Goal: Information Seeking & Learning: Learn about a topic

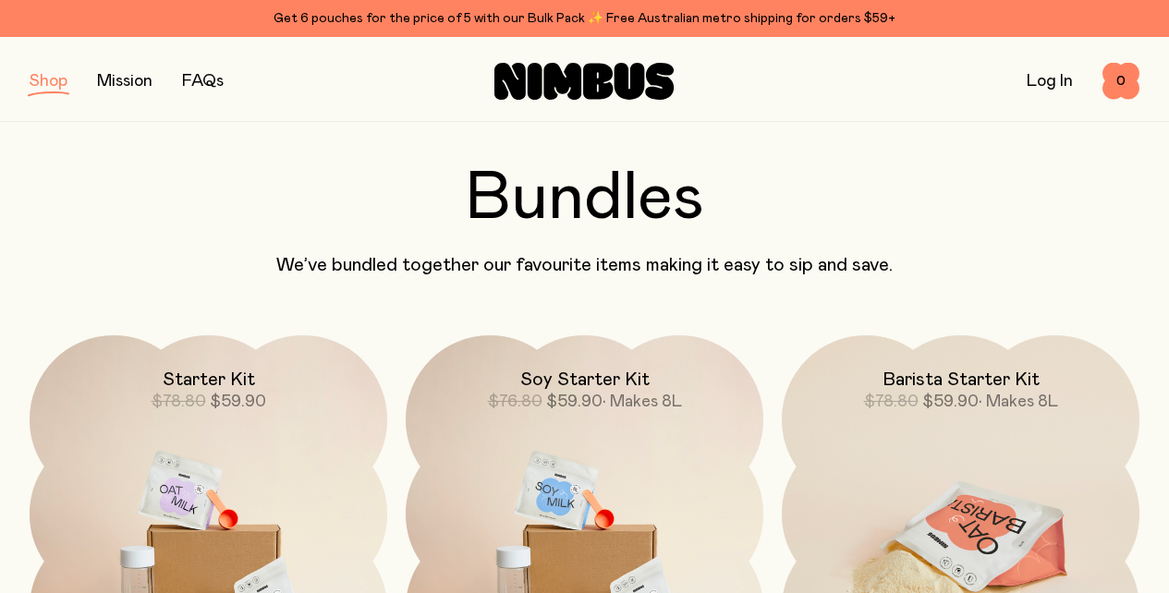
scroll to position [1070, 0]
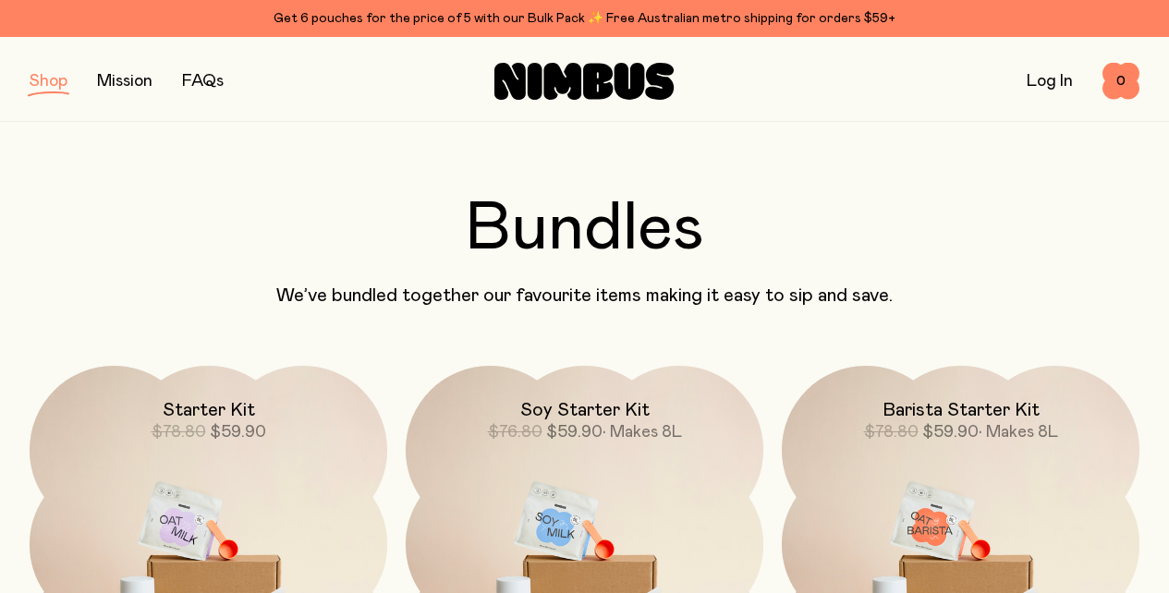
click at [224, 79] on link "FAQs" at bounding box center [203, 81] width 42 height 17
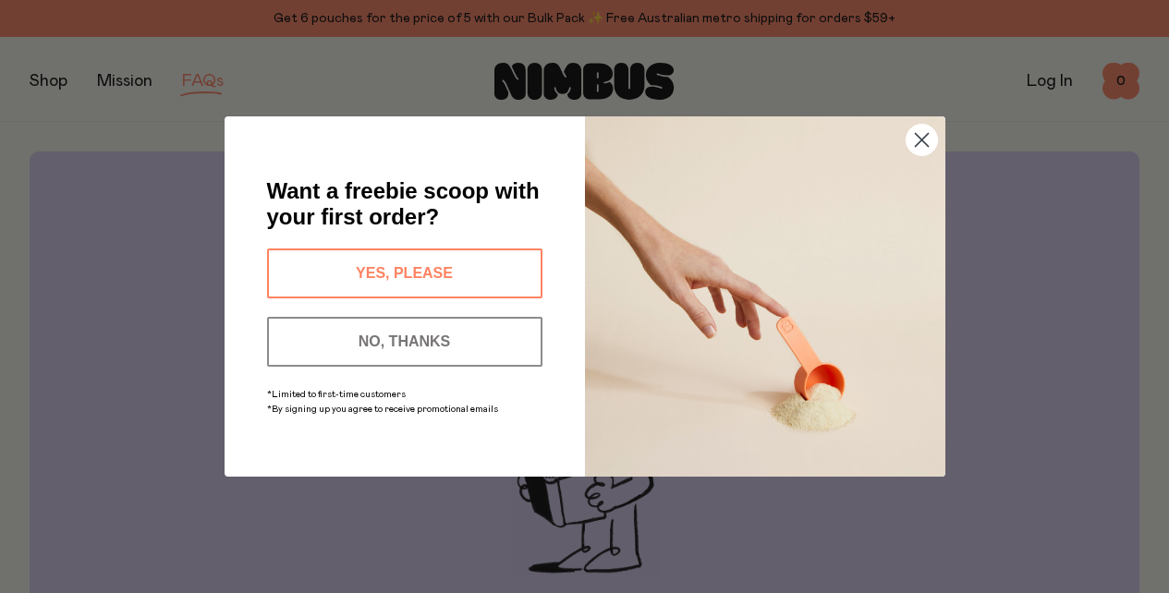
click at [492, 271] on button "YES, PLEASE" at bounding box center [404, 274] width 275 height 50
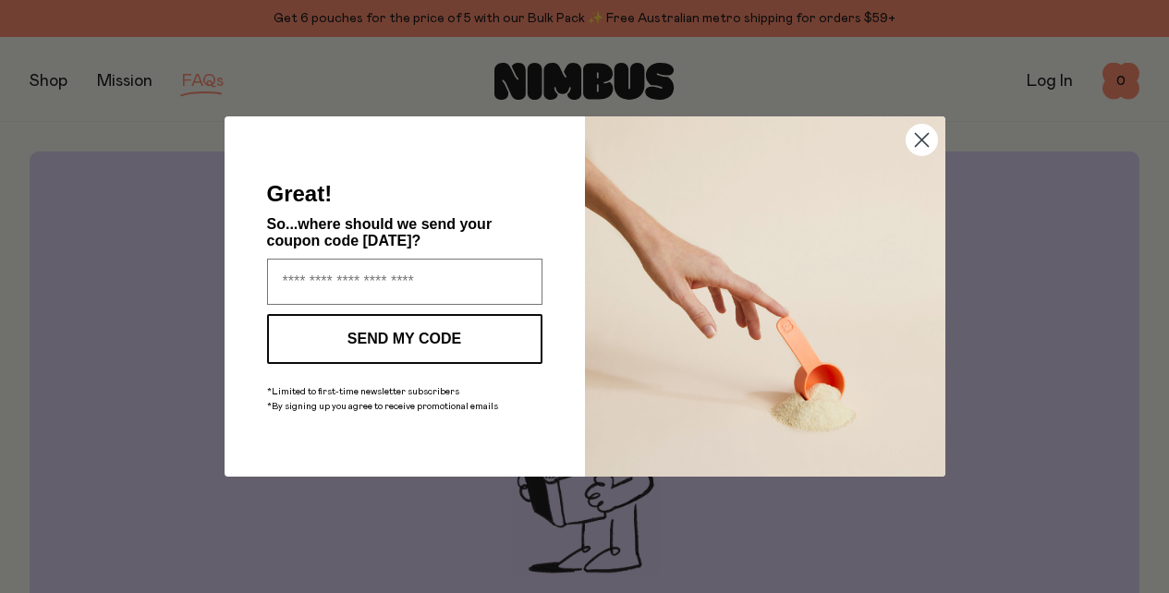
click at [922, 138] on icon "Close dialog" at bounding box center [921, 140] width 13 height 13
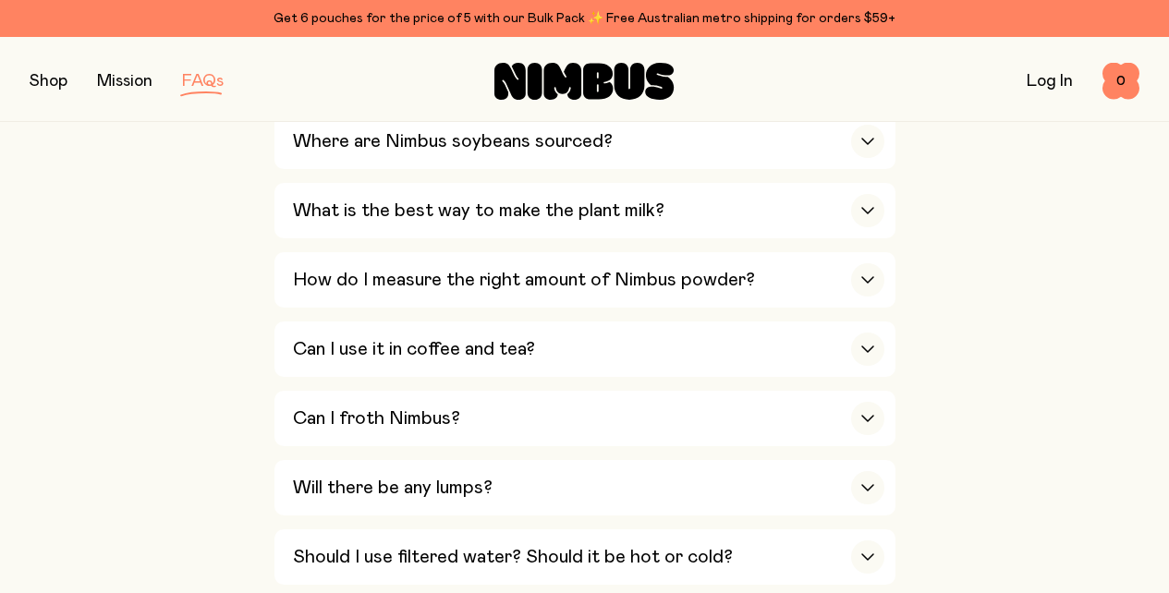
scroll to position [870, 0]
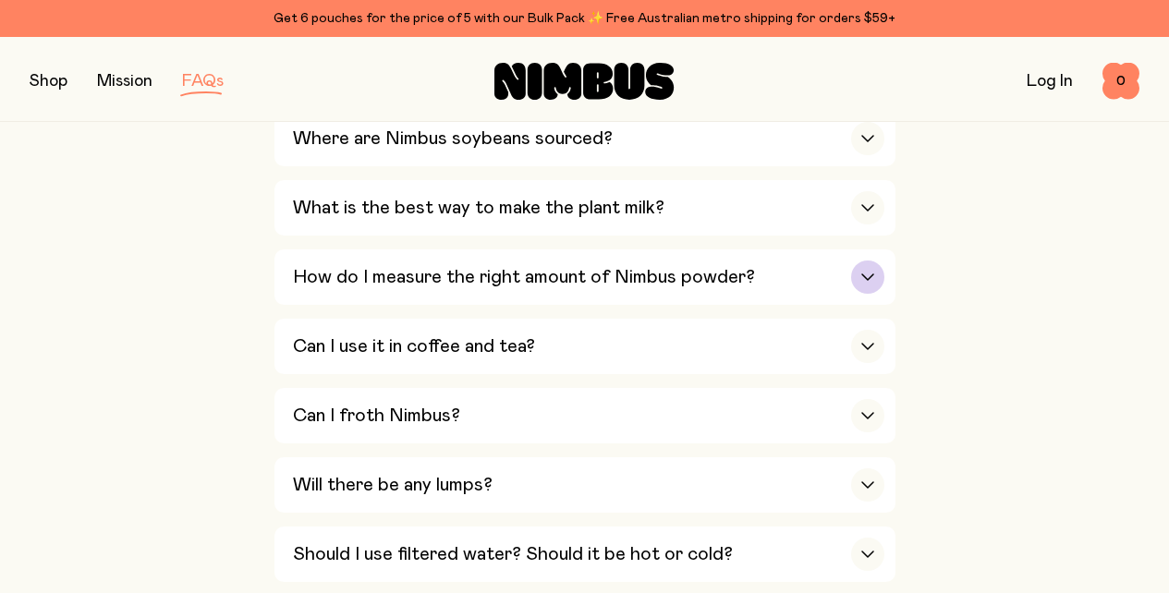
click at [873, 275] on icon "button" at bounding box center [867, 278] width 11 height 6
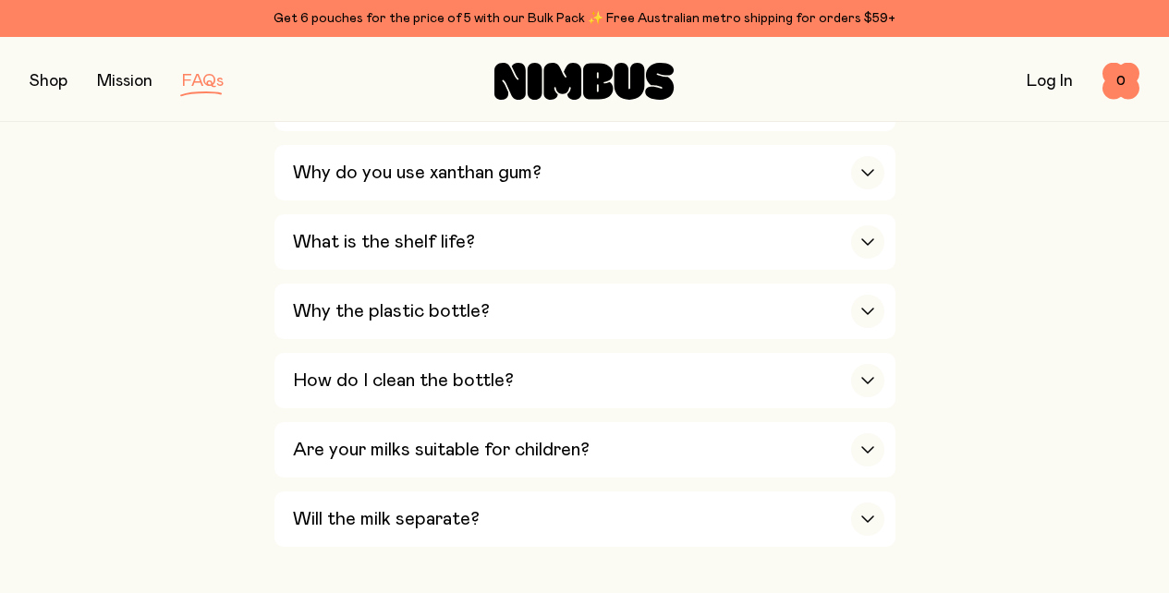
scroll to position [1602, 0]
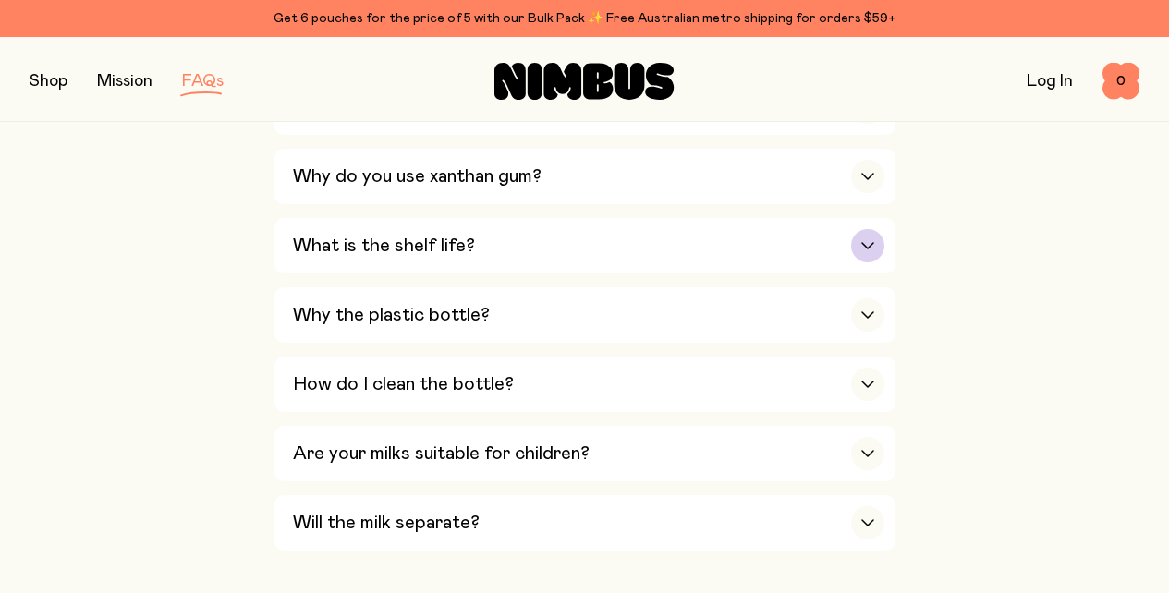
click at [875, 242] on icon "button" at bounding box center [868, 245] width 15 height 7
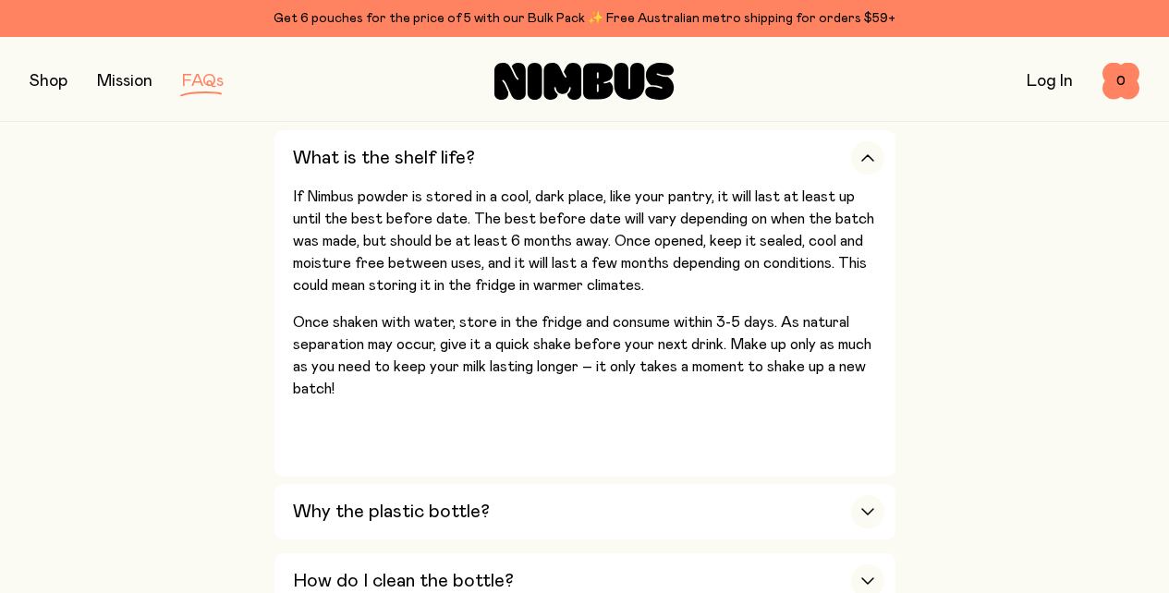
scroll to position [1549, 0]
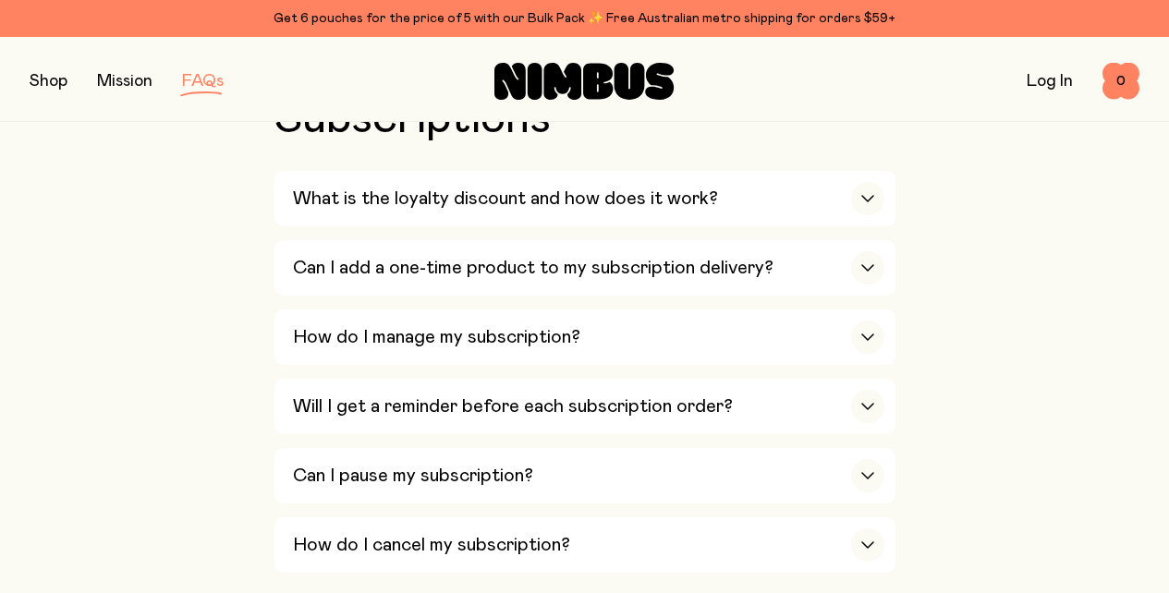
scroll to position [2695, 0]
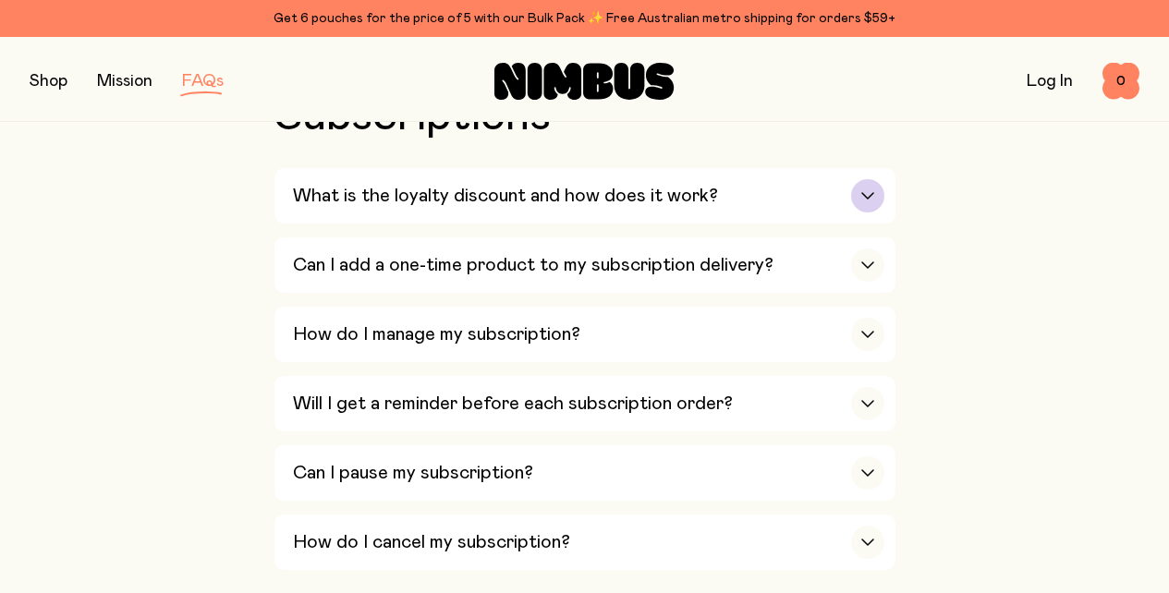
click at [875, 200] on icon "button" at bounding box center [868, 195] width 15 height 7
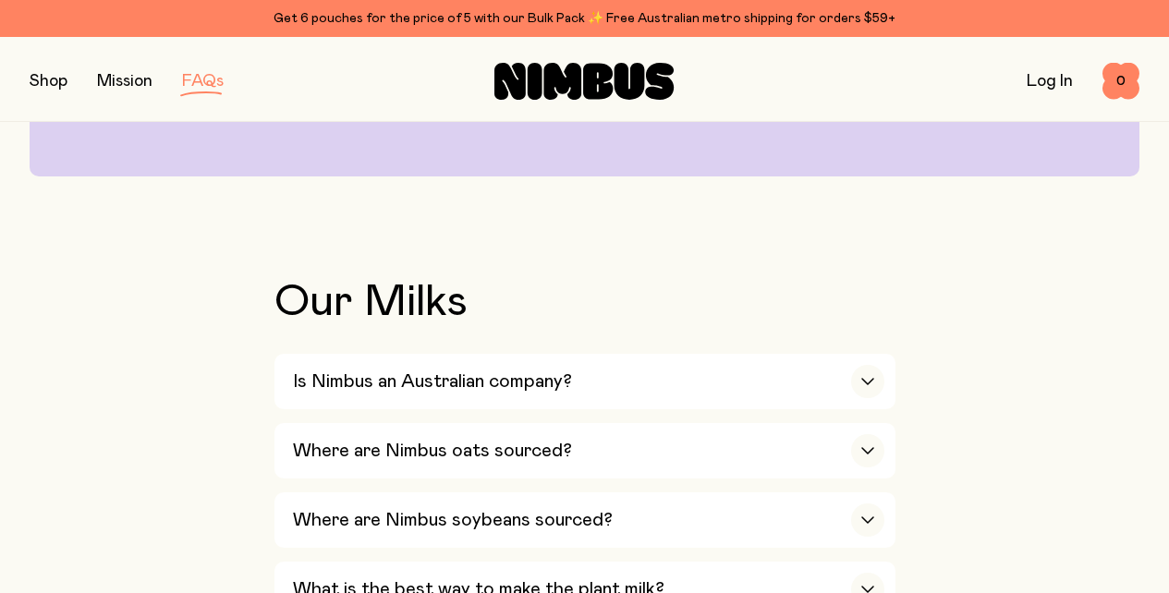
scroll to position [0, 0]
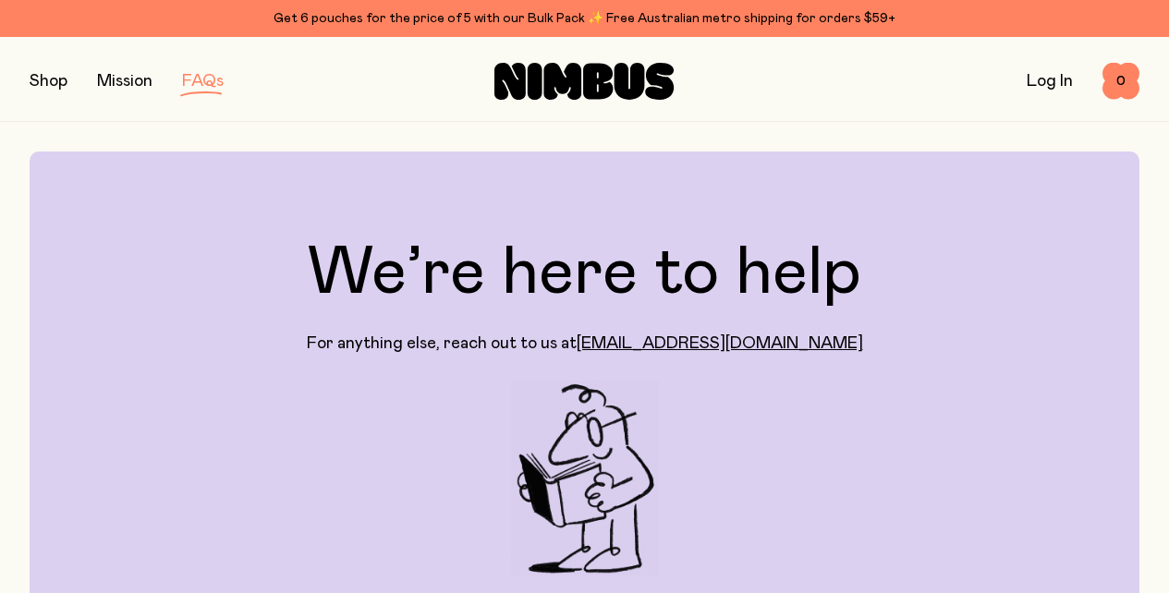
click at [224, 80] on link "FAQs" at bounding box center [203, 81] width 42 height 17
click at [67, 79] on button "button" at bounding box center [49, 81] width 38 height 26
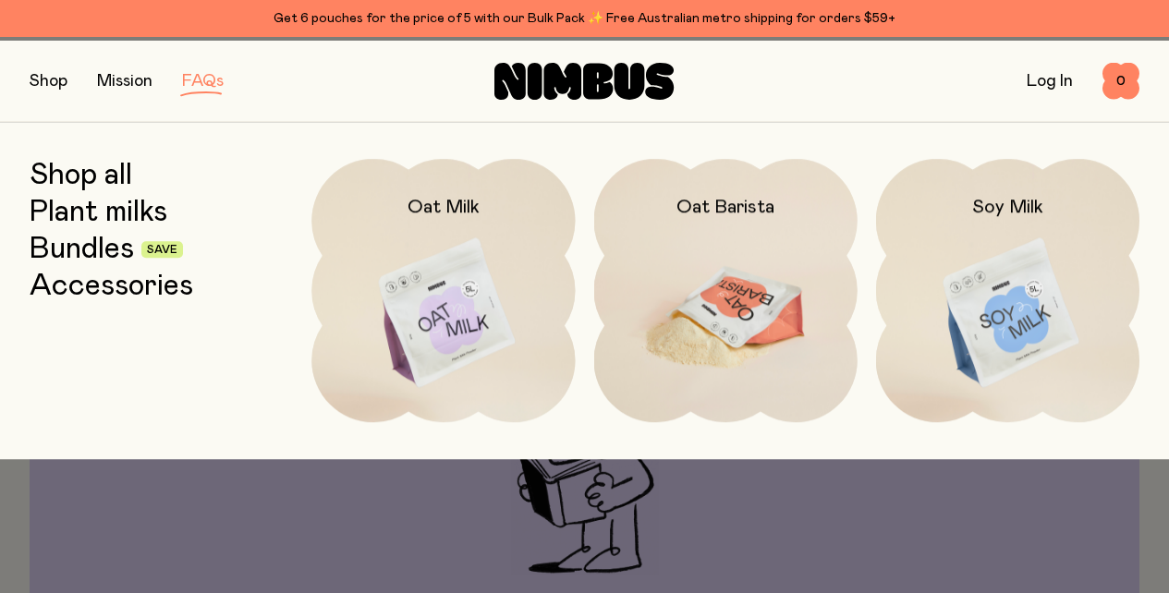
click at [734, 316] on img at bounding box center [725, 314] width 263 height 310
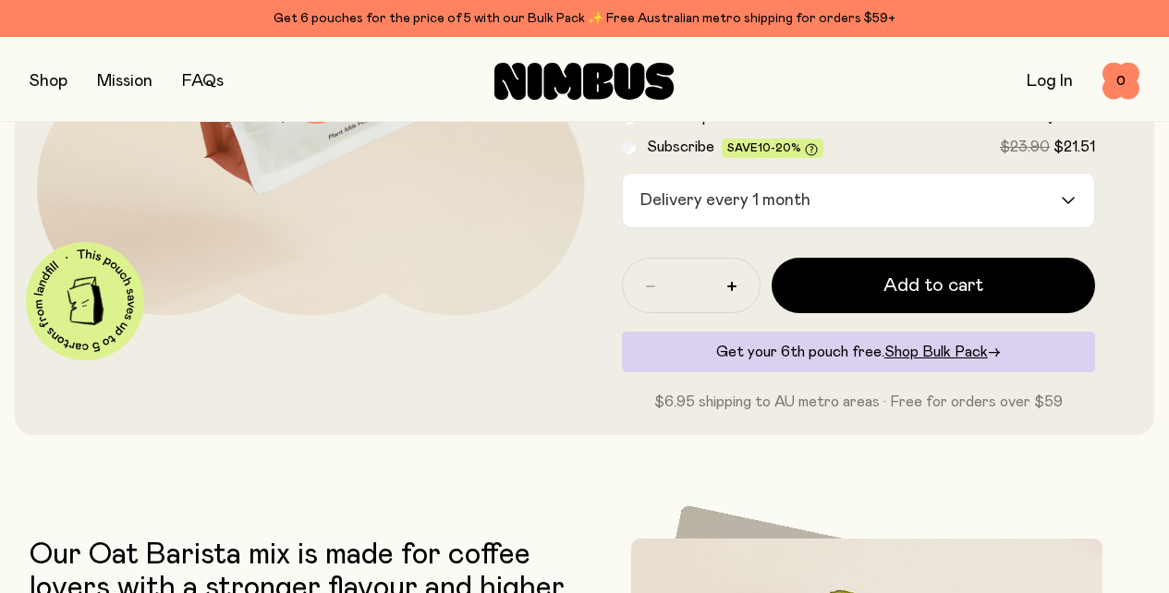
scroll to position [374, 0]
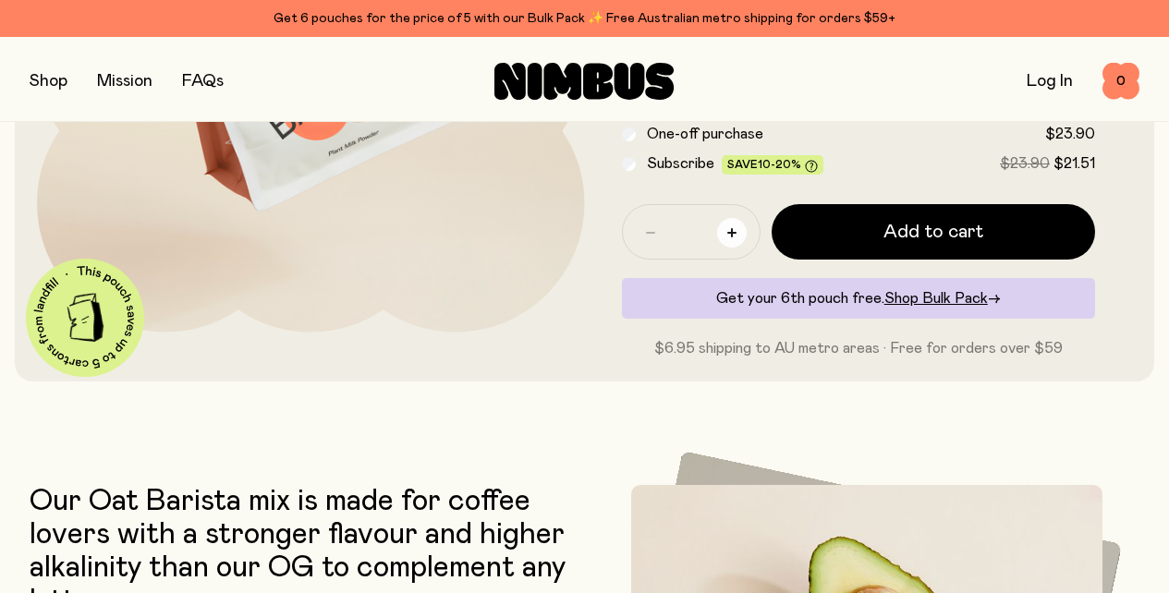
click at [737, 238] on icon "button" at bounding box center [731, 232] width 9 height 9
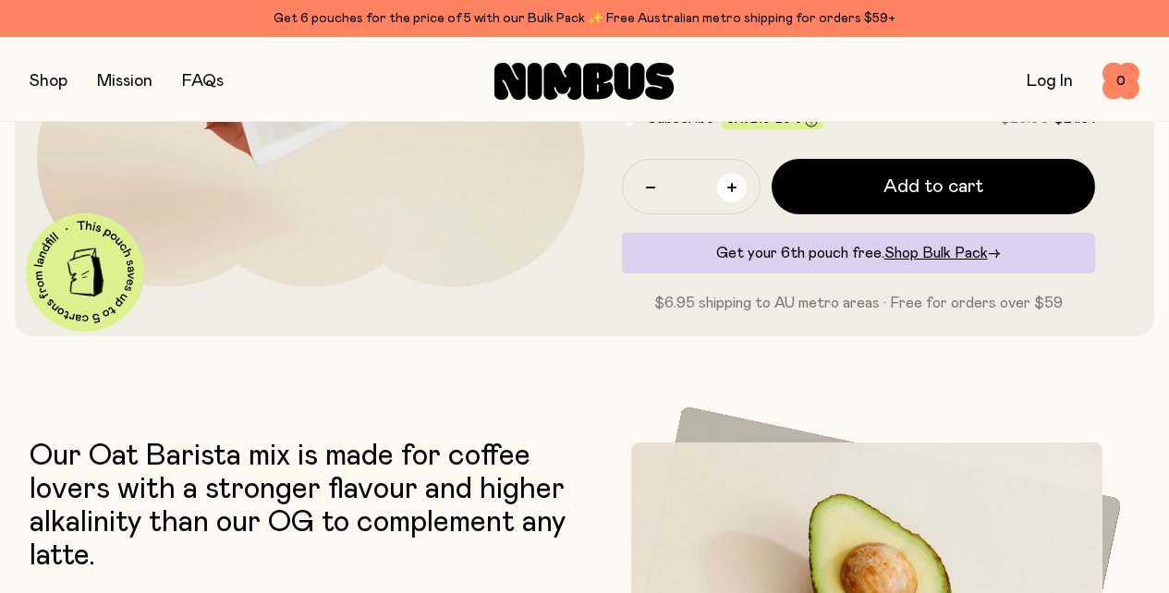
scroll to position [421, 0]
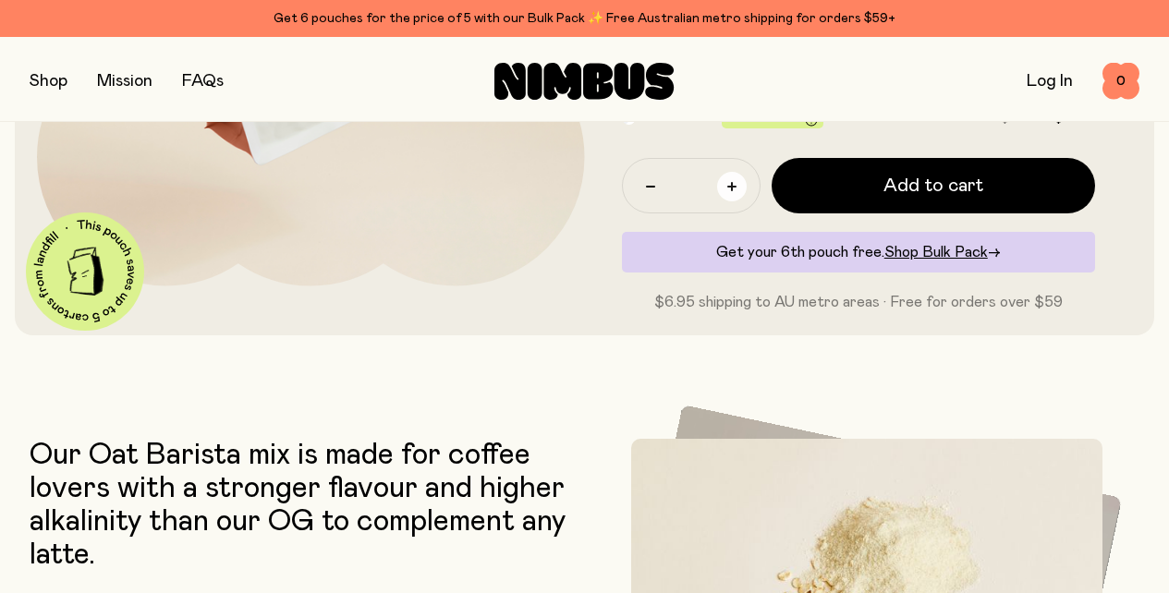
click at [737, 191] on icon "button" at bounding box center [731, 186] width 9 height 9
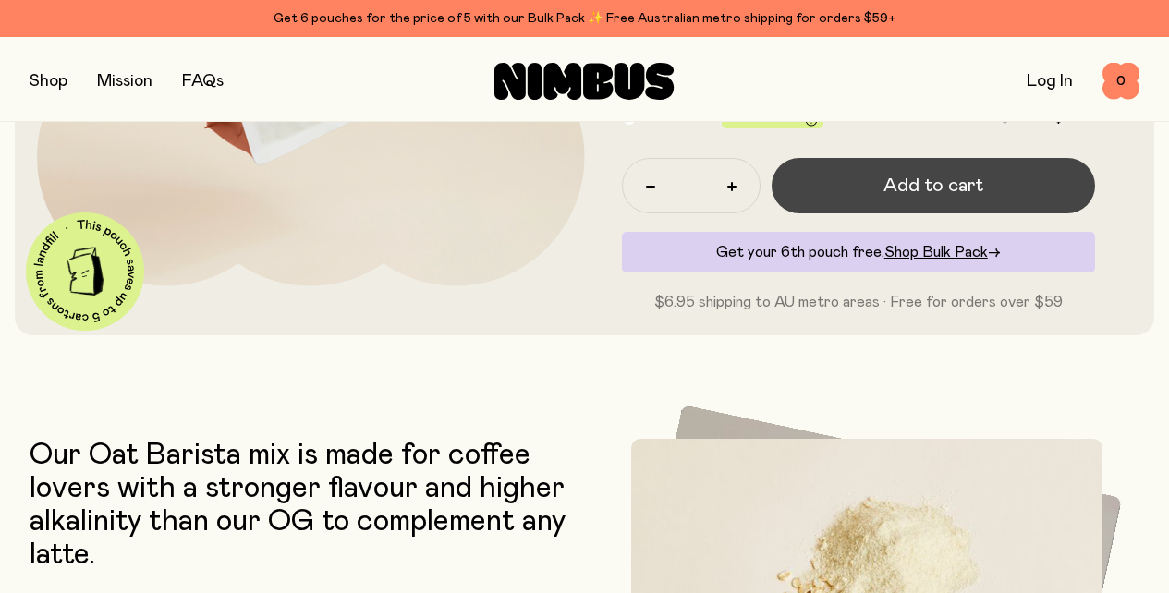
click at [910, 199] on span "Add to cart" at bounding box center [934, 186] width 100 height 26
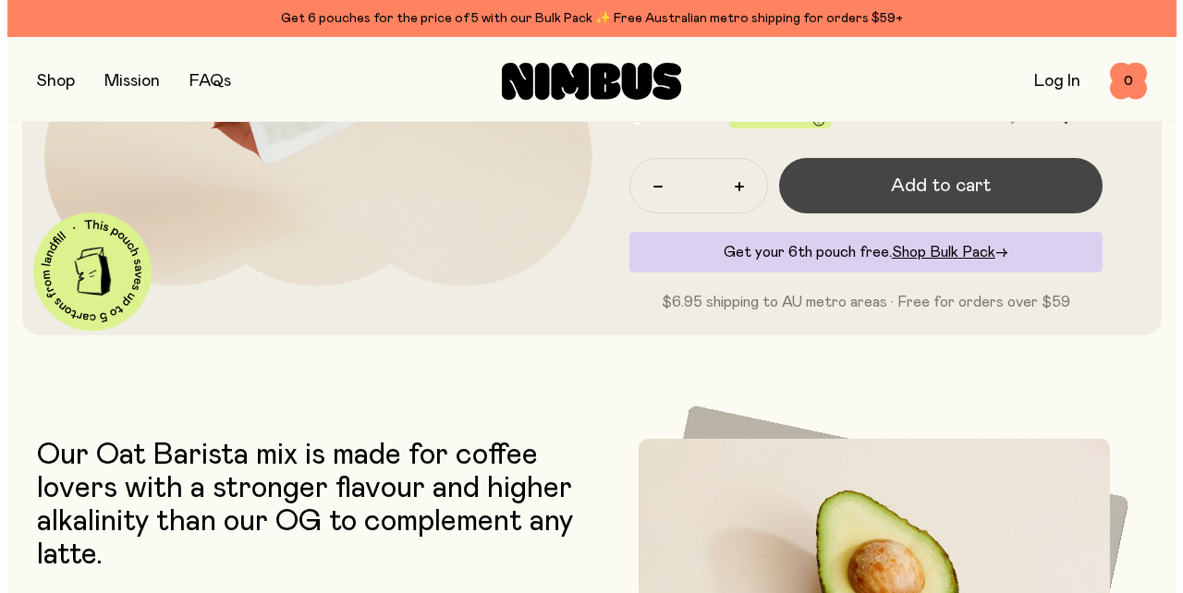
scroll to position [0, 0]
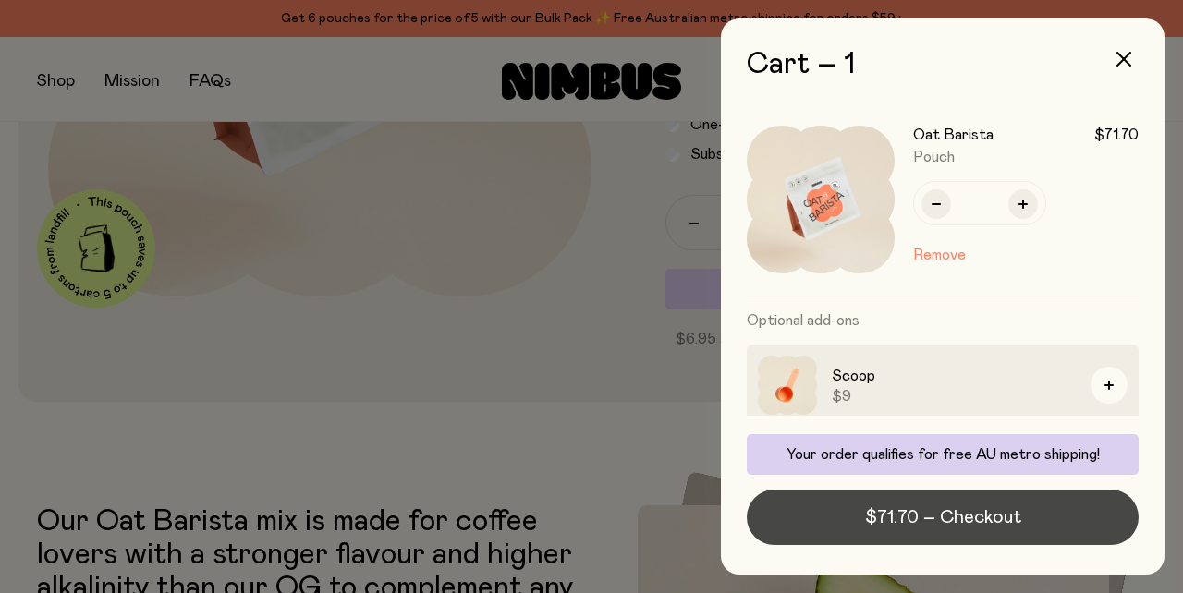
click at [950, 505] on span "$71.70 – Checkout" at bounding box center [943, 518] width 156 height 26
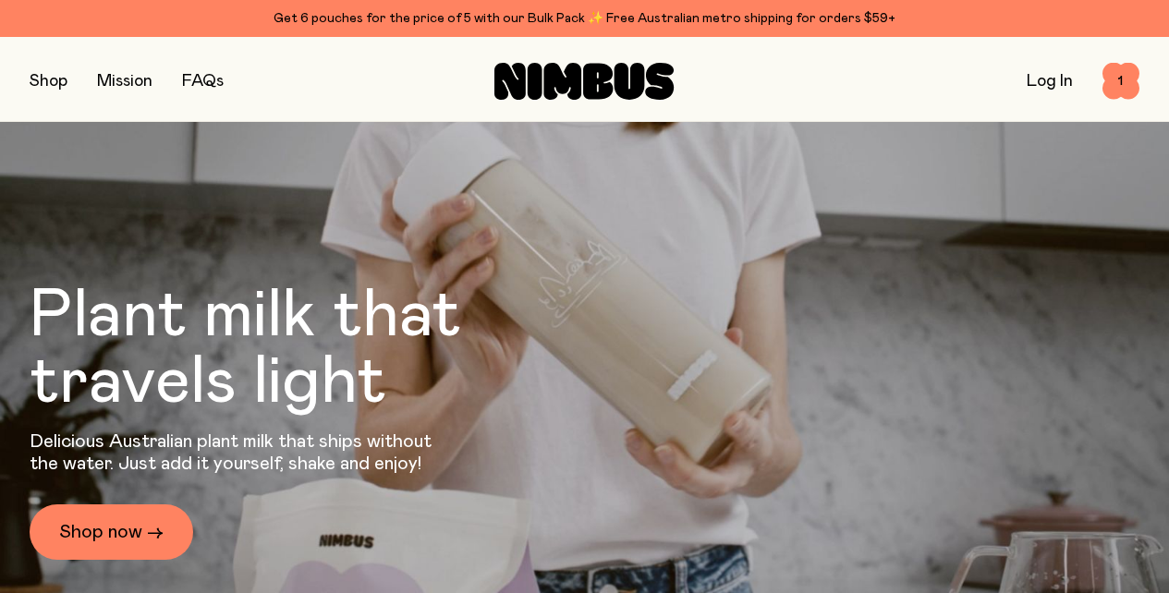
click at [224, 80] on link "FAQs" at bounding box center [203, 81] width 42 height 17
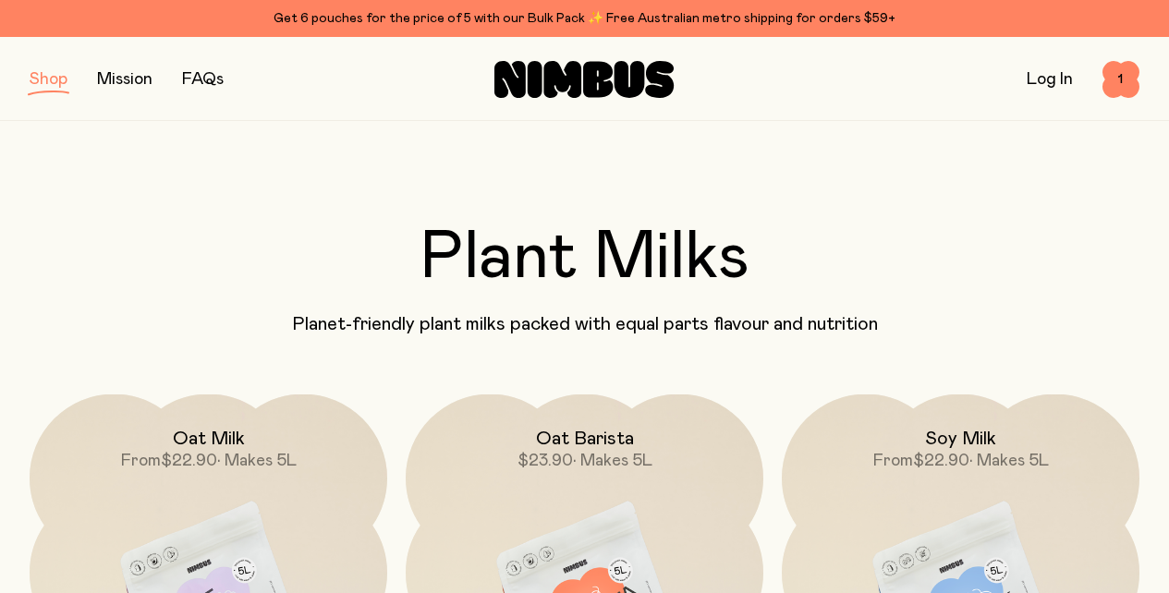
click at [79, 43] on div "Shop Mission FAQs Log In 1 1" at bounding box center [585, 80] width 1110 height 80
click at [67, 84] on button "button" at bounding box center [49, 81] width 38 height 26
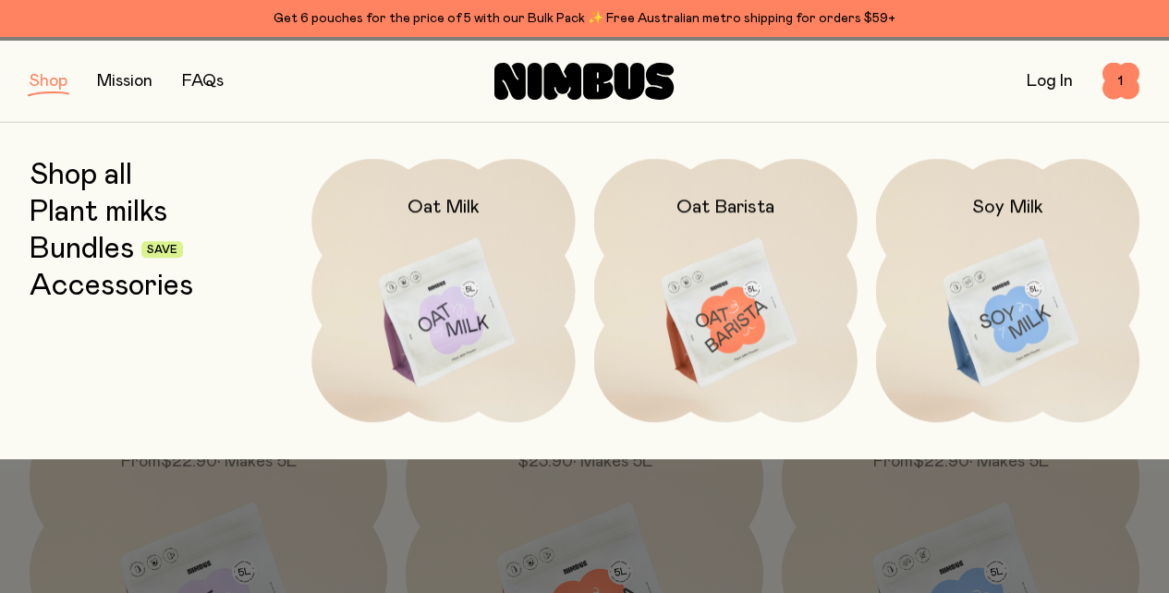
click at [152, 79] on link "Mission" at bounding box center [124, 81] width 55 height 17
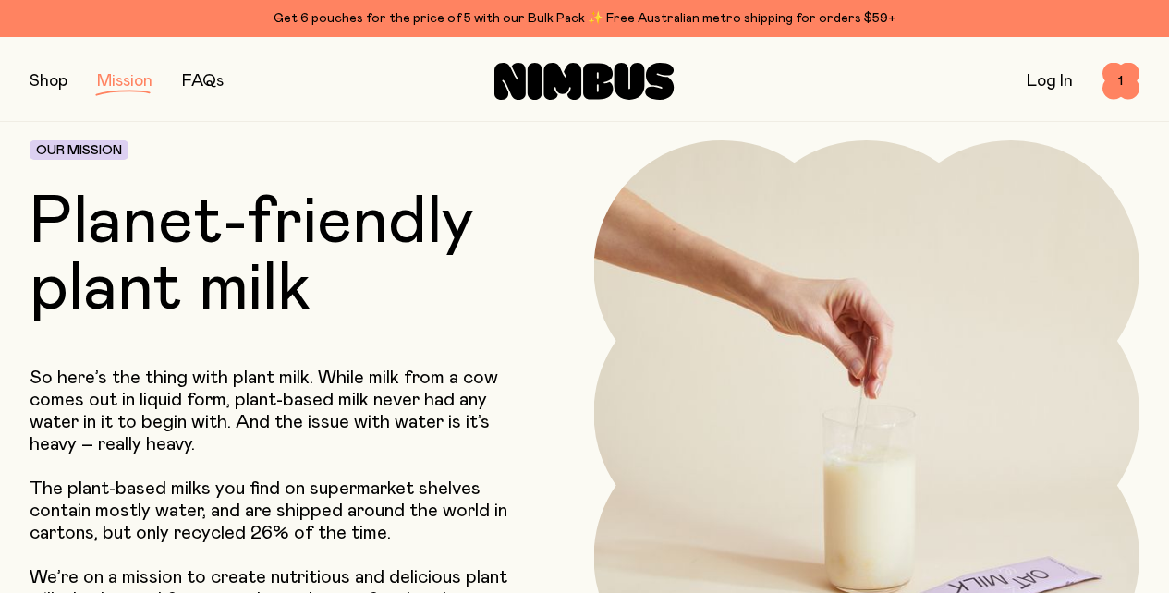
click at [224, 75] on link "FAQs" at bounding box center [203, 81] width 42 height 17
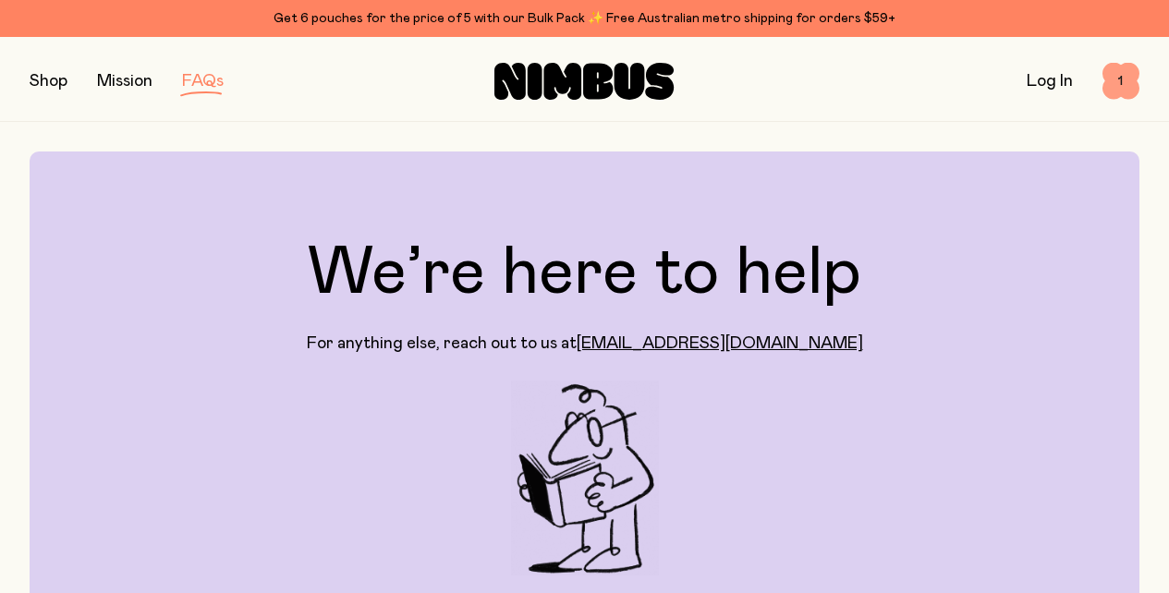
click at [1103, 82] on span "1" at bounding box center [1121, 81] width 37 height 37
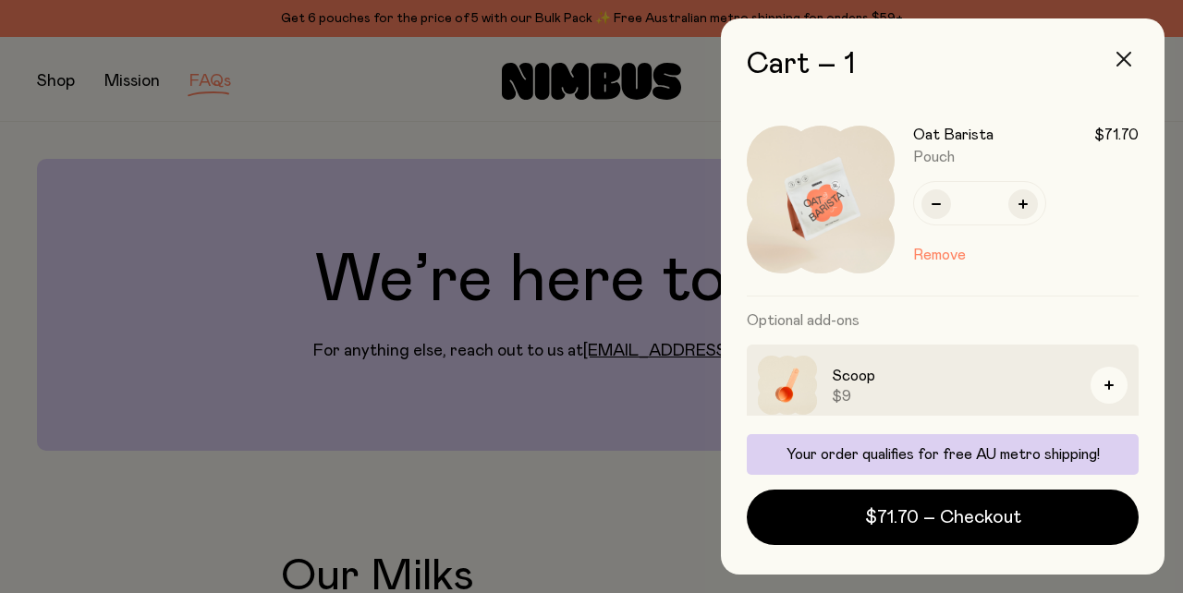
click at [1117, 67] on icon "button" at bounding box center [1124, 59] width 15 height 15
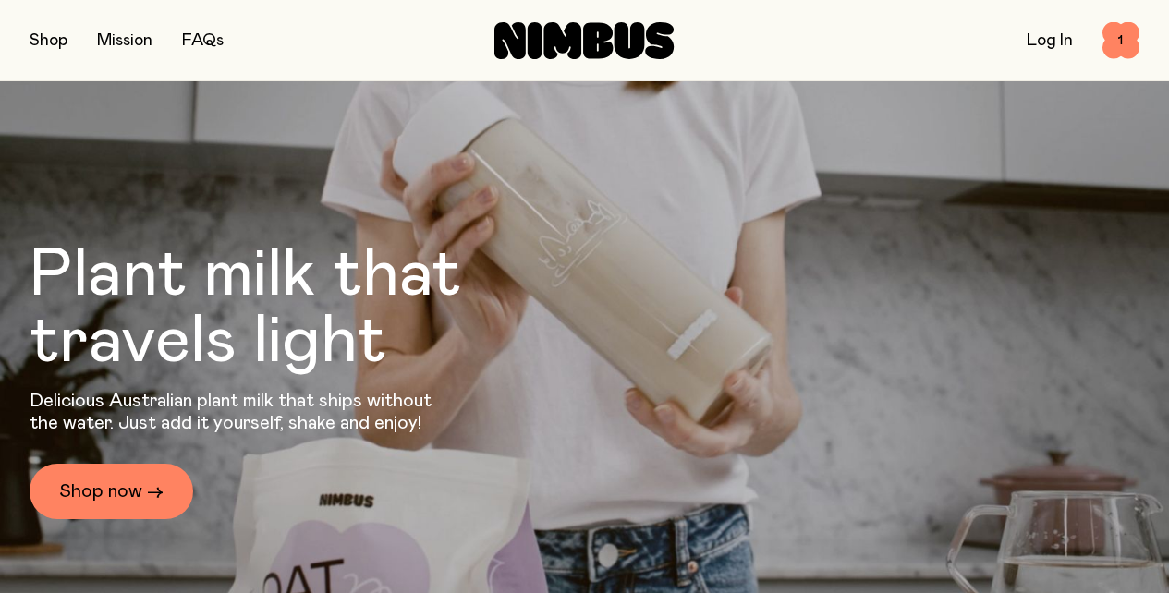
click at [224, 44] on link "FAQs" at bounding box center [203, 40] width 42 height 17
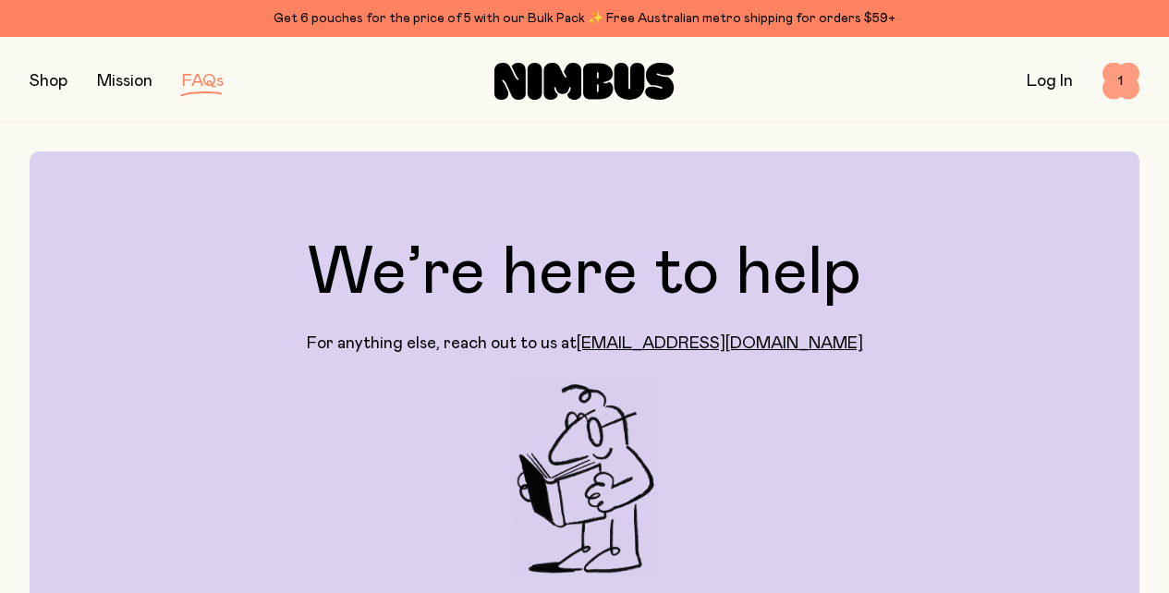
click at [1104, 83] on span "1" at bounding box center [1121, 81] width 37 height 37
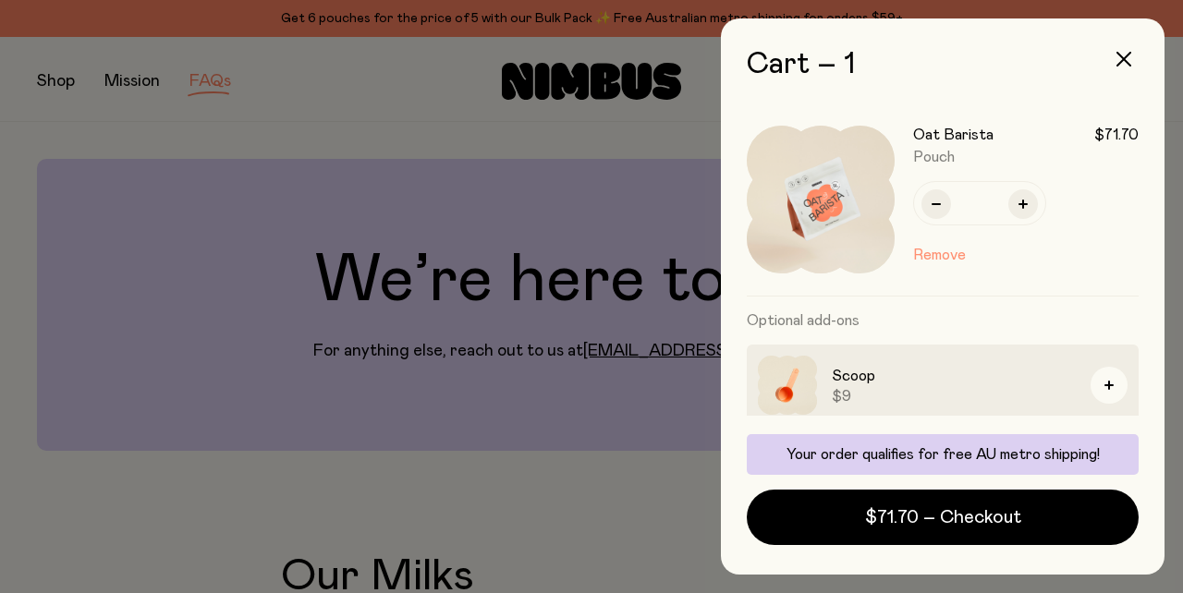
click at [966, 266] on button "Remove" at bounding box center [939, 255] width 53 height 22
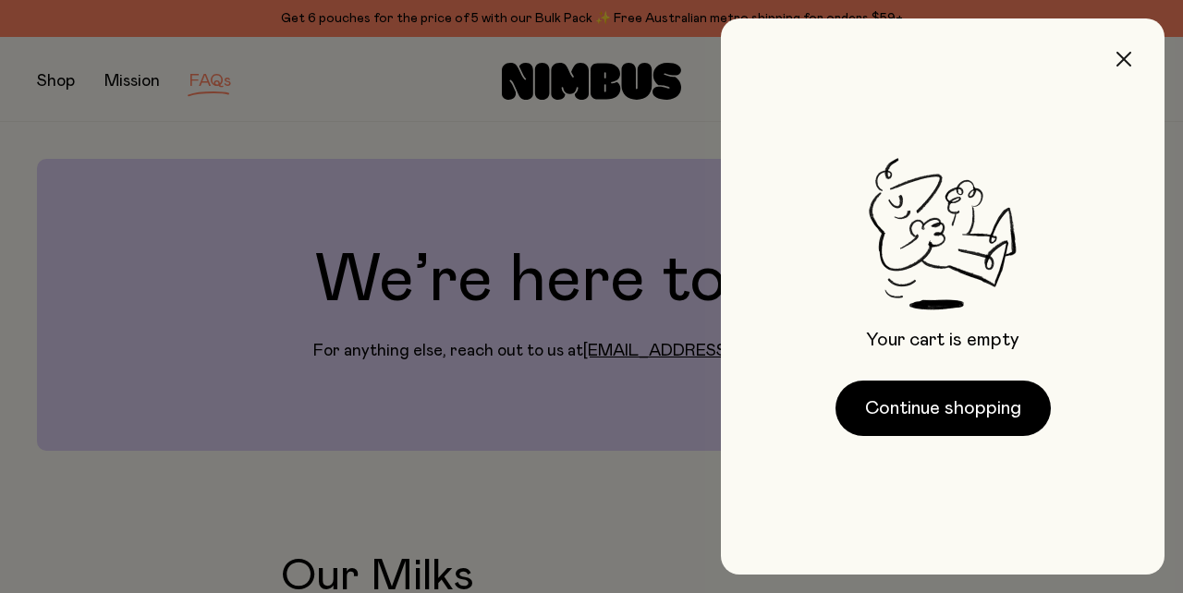
click at [1117, 67] on icon "button" at bounding box center [1124, 59] width 15 height 15
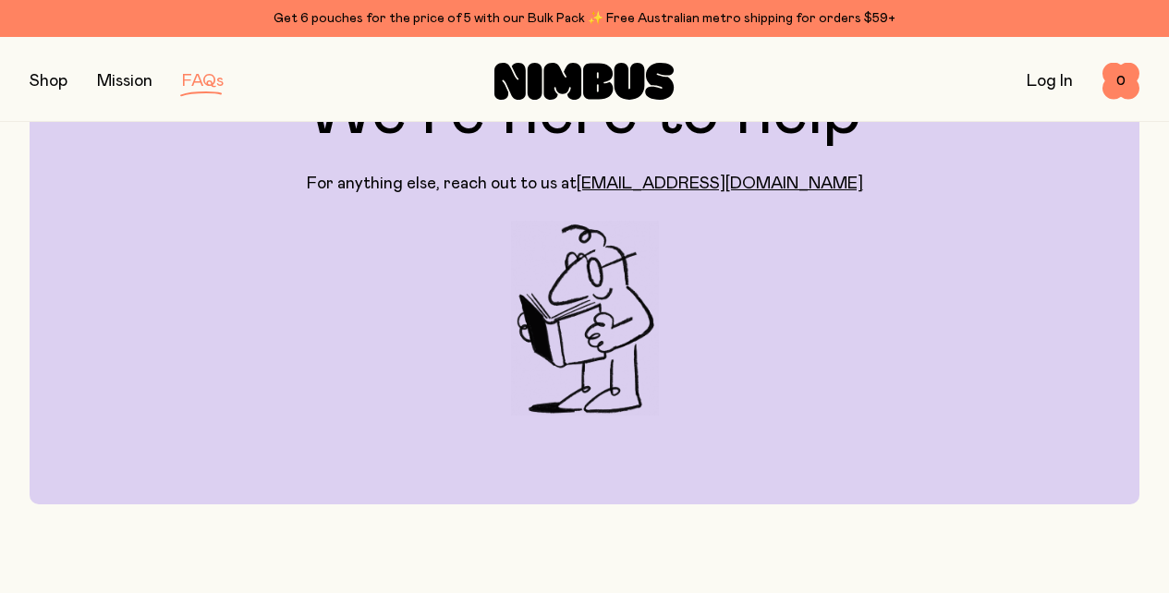
scroll to position [109, 0]
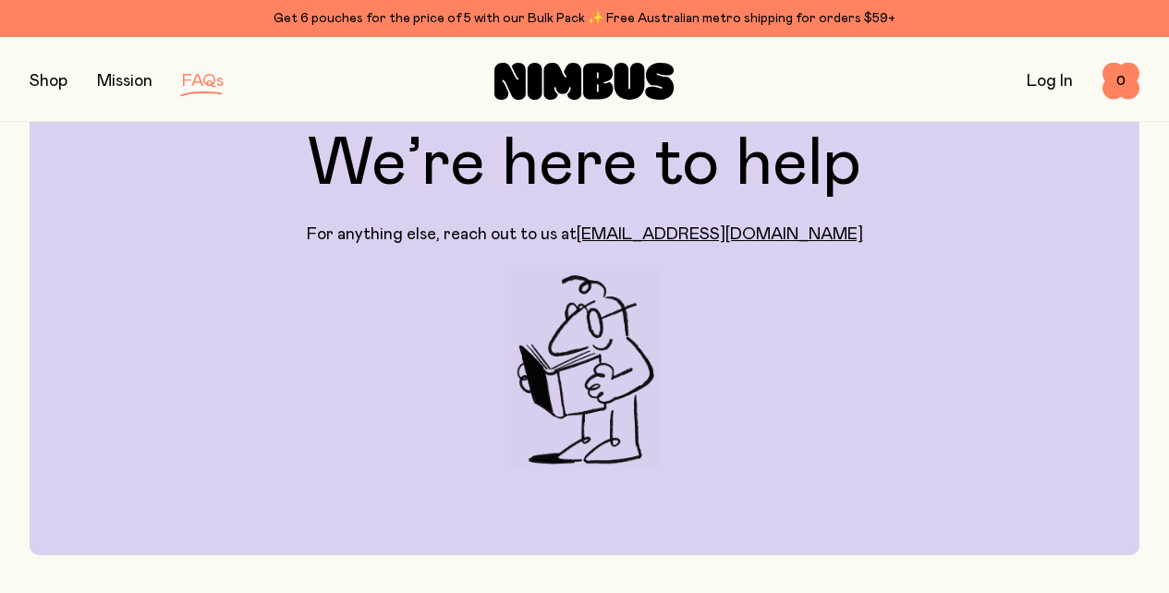
click at [67, 85] on button "button" at bounding box center [49, 81] width 38 height 26
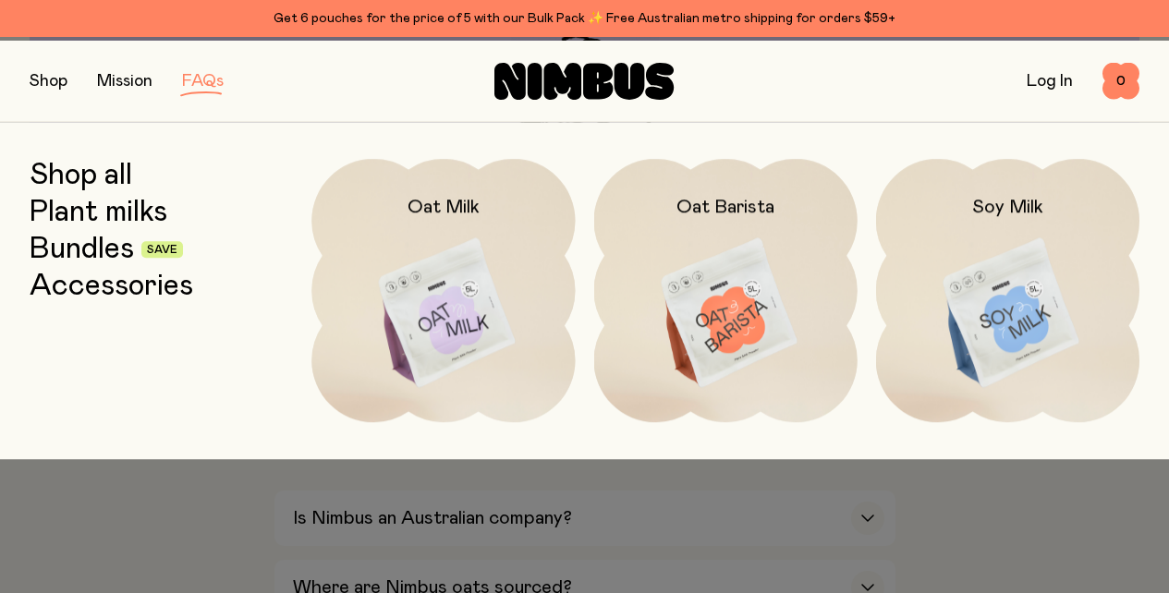
scroll to position [580, 0]
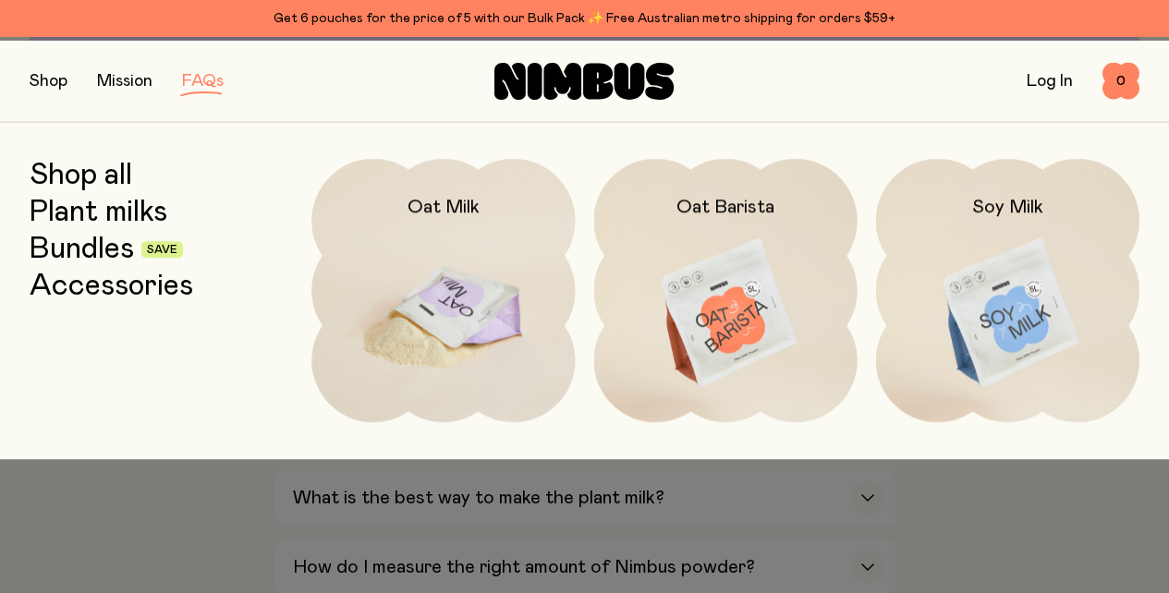
click at [441, 311] on img at bounding box center [443, 314] width 263 height 310
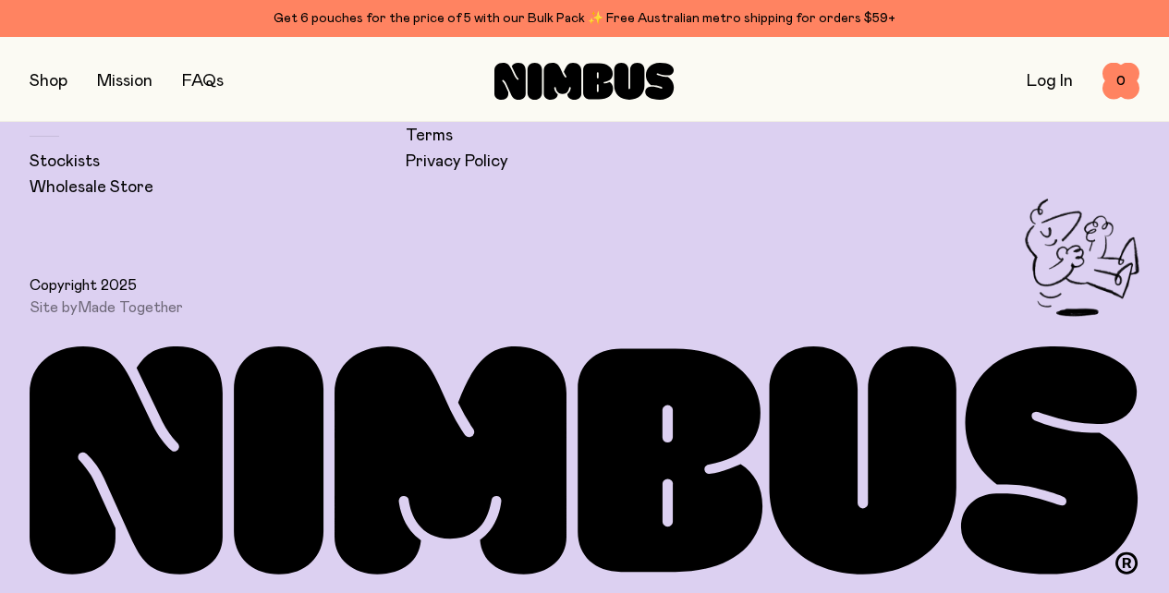
scroll to position [5177, 0]
click at [121, 121] on link "Accessories" at bounding box center [76, 110] width 92 height 22
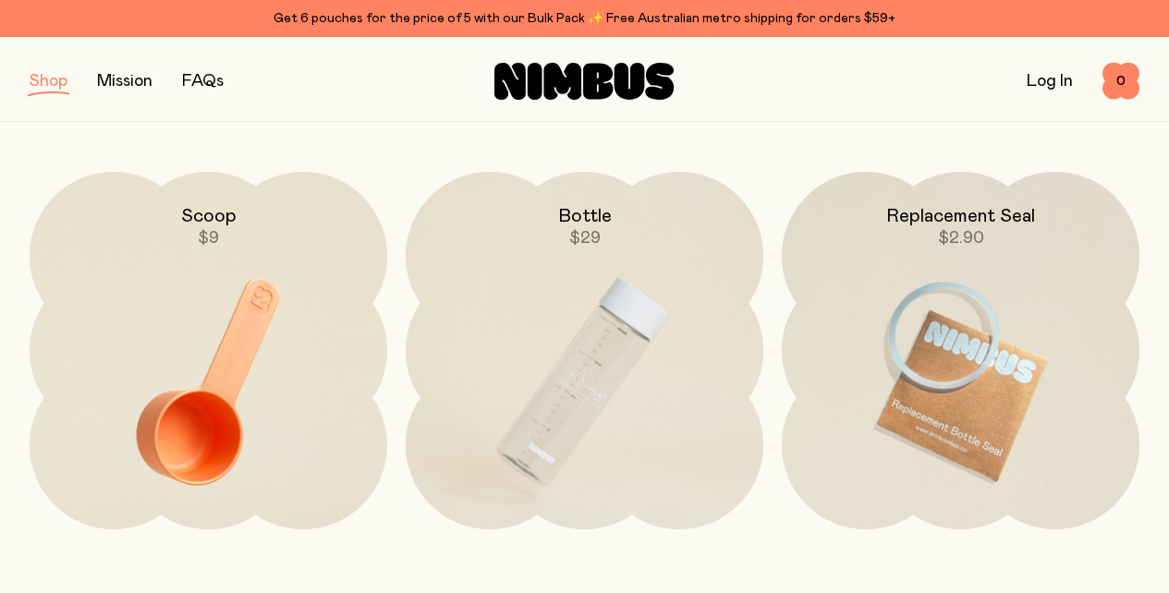
scroll to position [227, 0]
